Goal: Check status: Check status

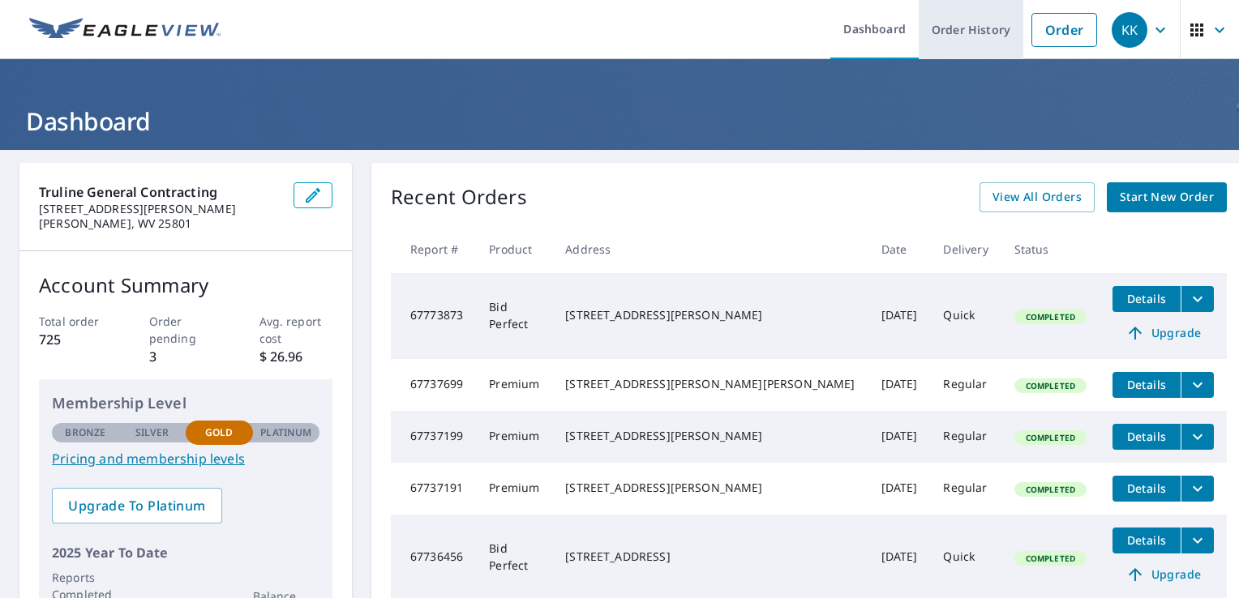
click at [970, 34] on link "Order History" at bounding box center [971, 29] width 105 height 59
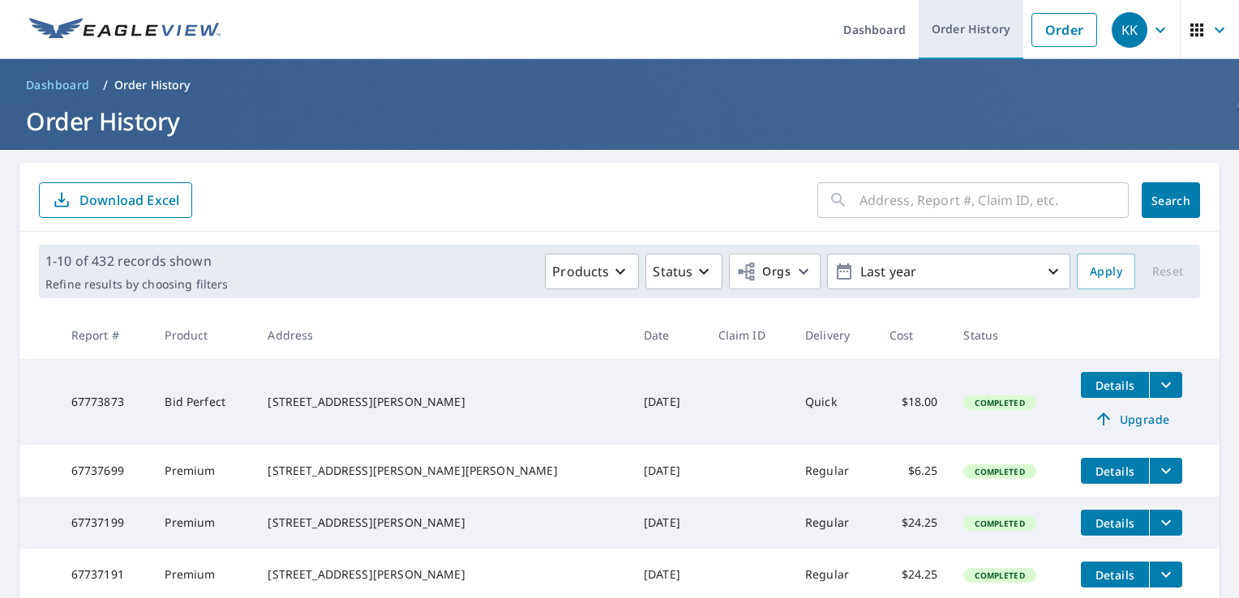
click at [940, 26] on link "Order History" at bounding box center [971, 29] width 105 height 59
click at [956, 35] on link "Order History" at bounding box center [971, 29] width 105 height 59
click at [957, 199] on input "text" at bounding box center [993, 200] width 269 height 45
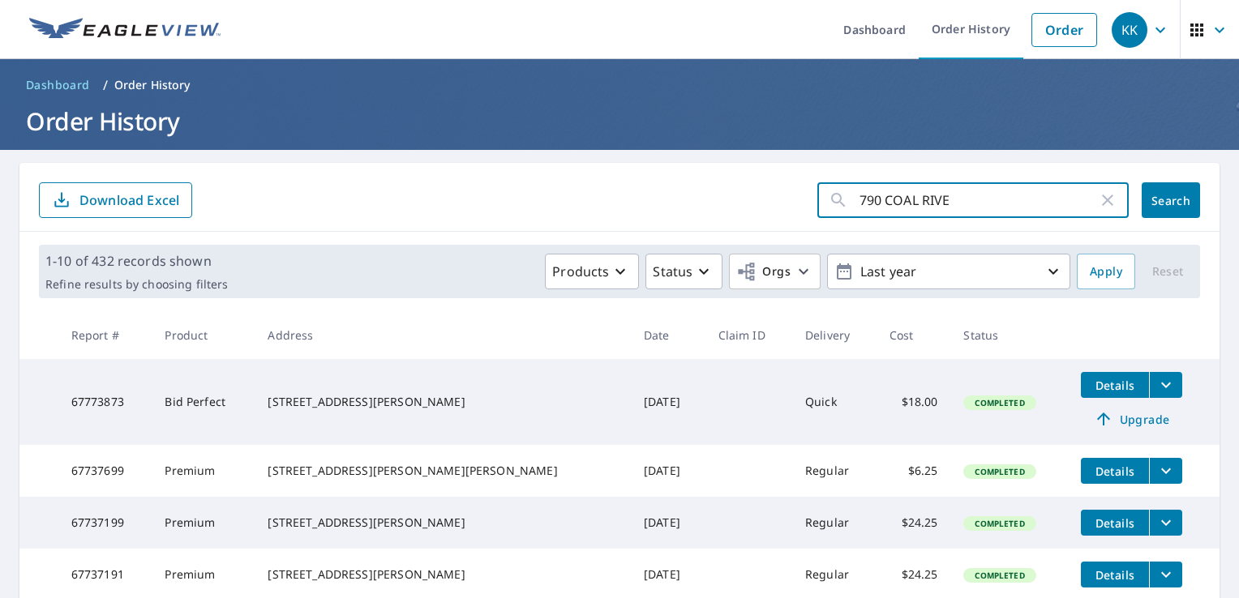
type input "790 COAL RIVER"
click button "Search" at bounding box center [1170, 200] width 58 height 36
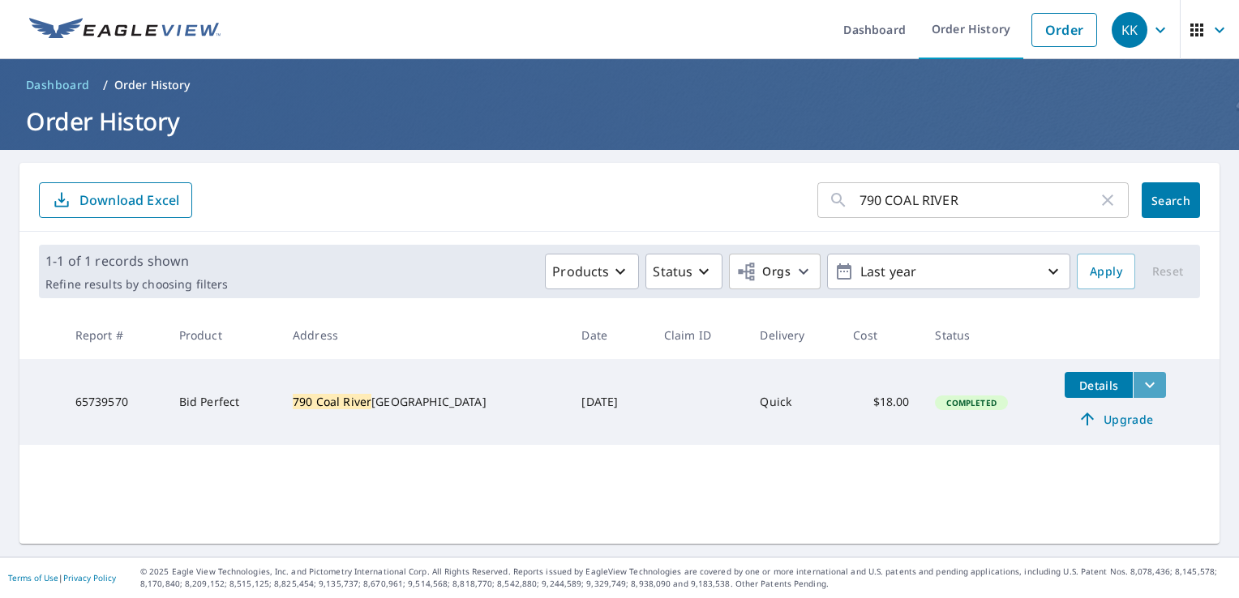
click at [1145, 386] on icon "filesDropdownBtn-65739570" at bounding box center [1149, 384] width 19 height 19
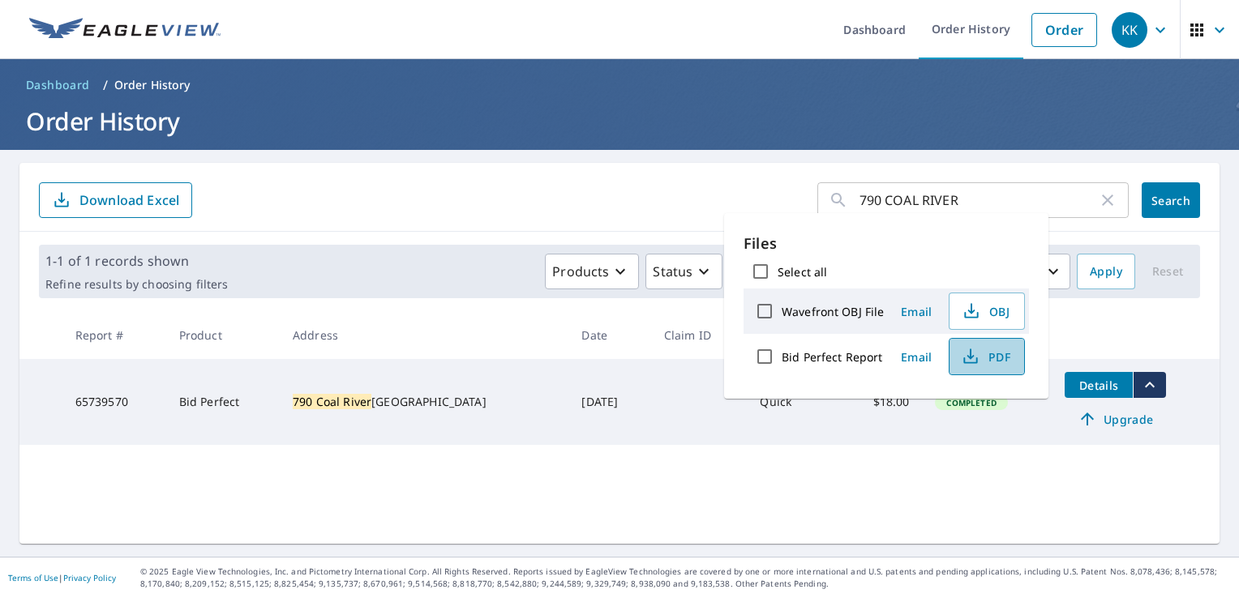
click at [1008, 364] on button "PDF" at bounding box center [986, 356] width 76 height 37
